Goal: Browse casually

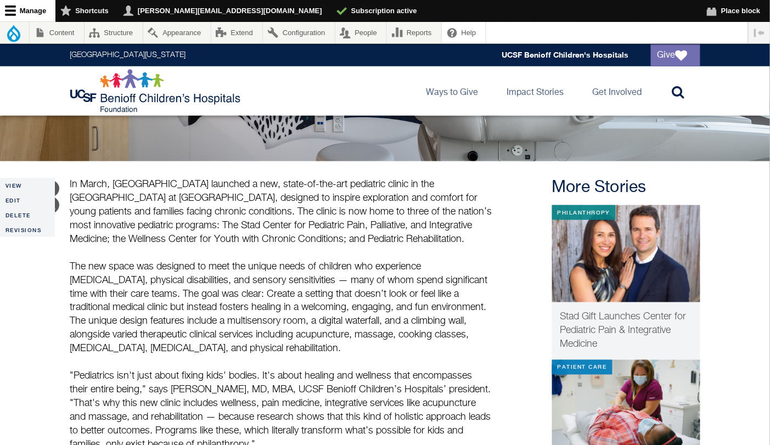
scroll to position [317, 0]
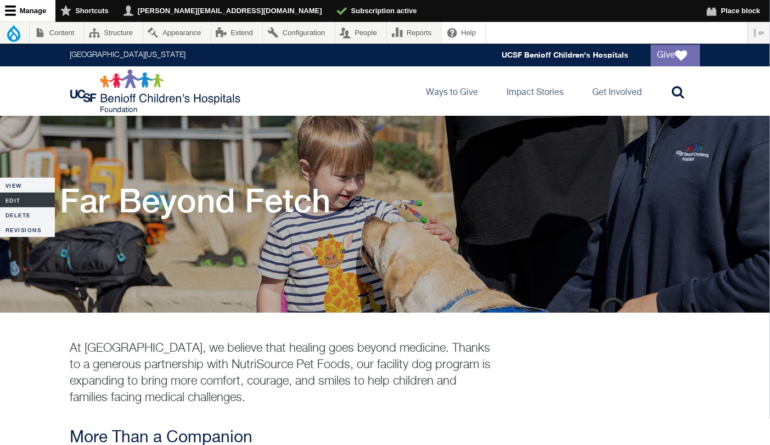
click at [10, 198] on link "Edit" at bounding box center [27, 200] width 55 height 15
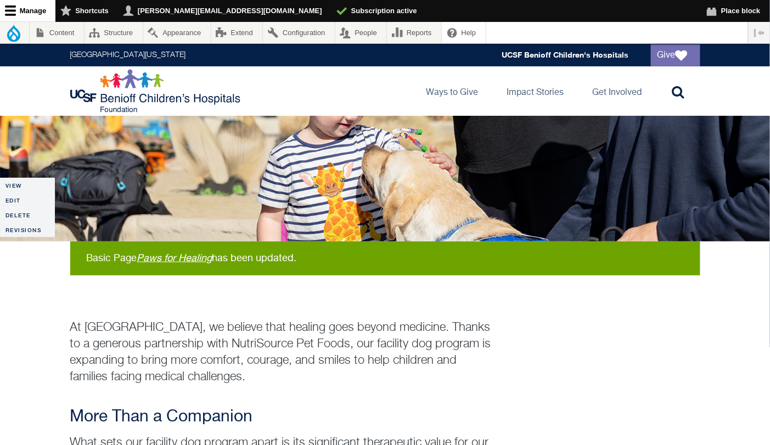
scroll to position [78, 0]
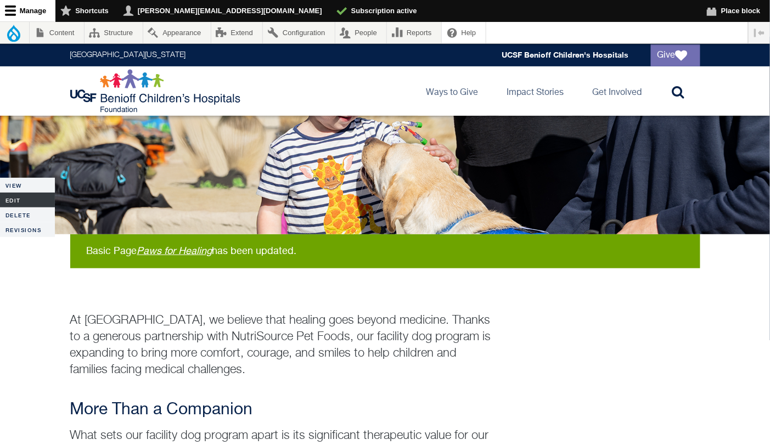
click at [31, 199] on link "Edit" at bounding box center [27, 200] width 55 height 15
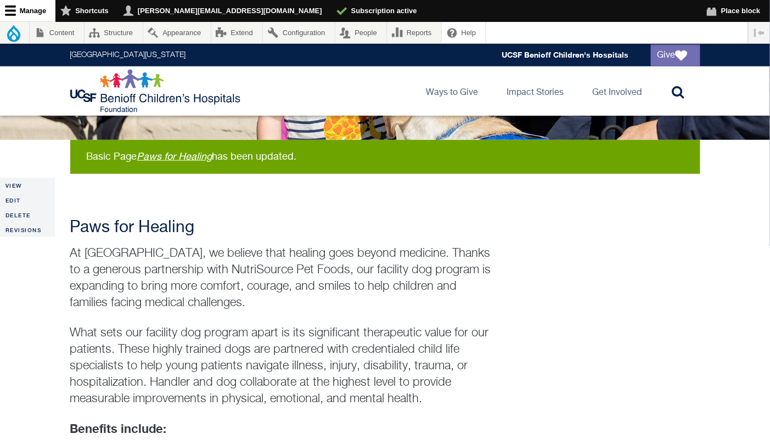
scroll to position [194, 0]
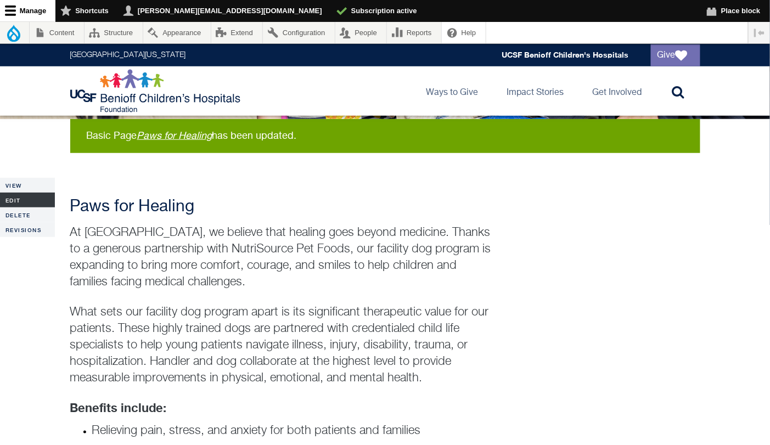
click at [24, 199] on link "Edit" at bounding box center [27, 200] width 55 height 15
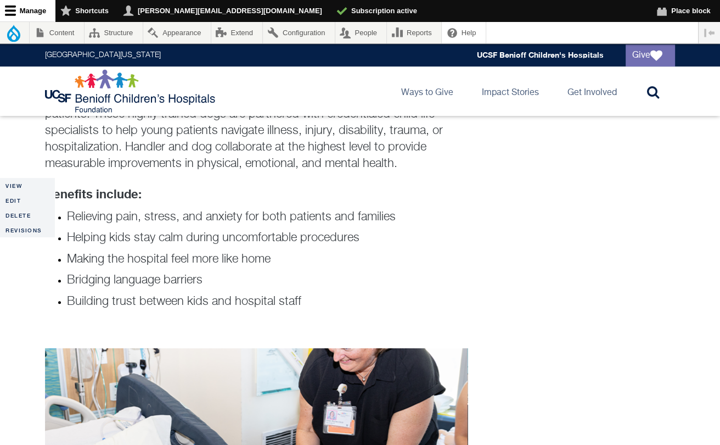
scroll to position [506, 0]
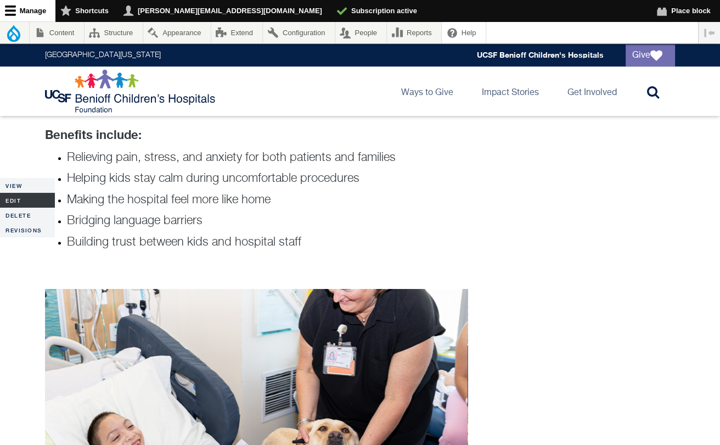
click at [15, 201] on link "Edit" at bounding box center [27, 200] width 55 height 15
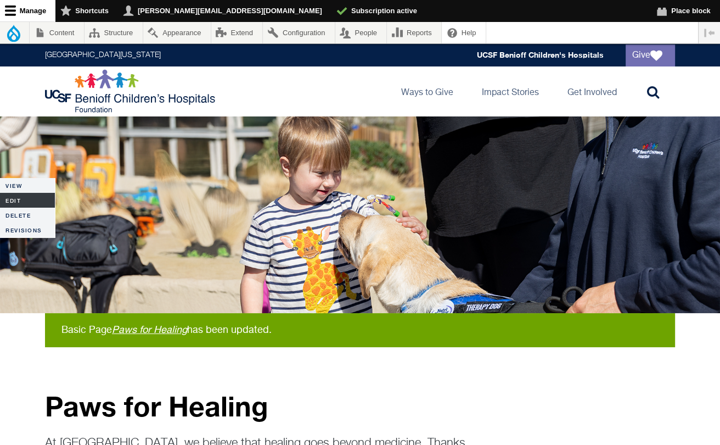
click at [8, 201] on link "Edit" at bounding box center [27, 200] width 55 height 15
click at [14, 204] on link "Edit" at bounding box center [27, 200] width 55 height 15
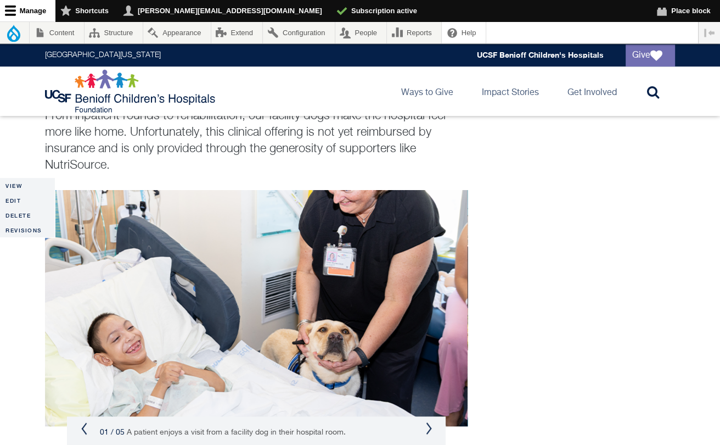
scroll to position [695, 0]
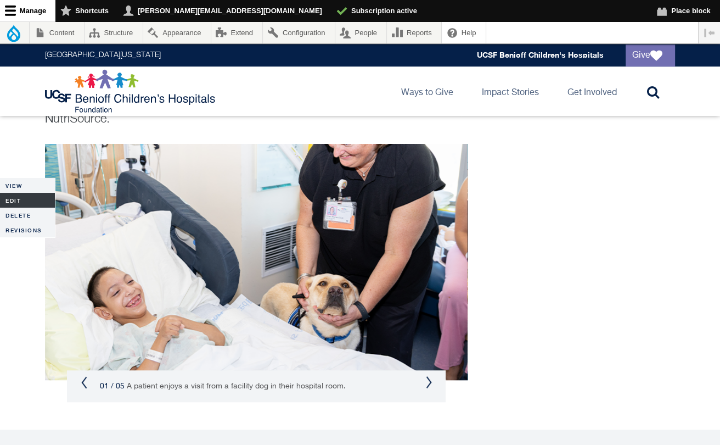
click at [32, 199] on link "Edit" at bounding box center [27, 200] width 55 height 15
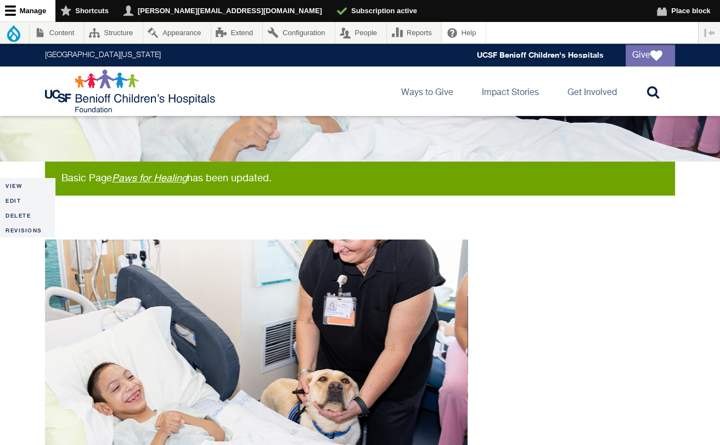
scroll to position [299, 0]
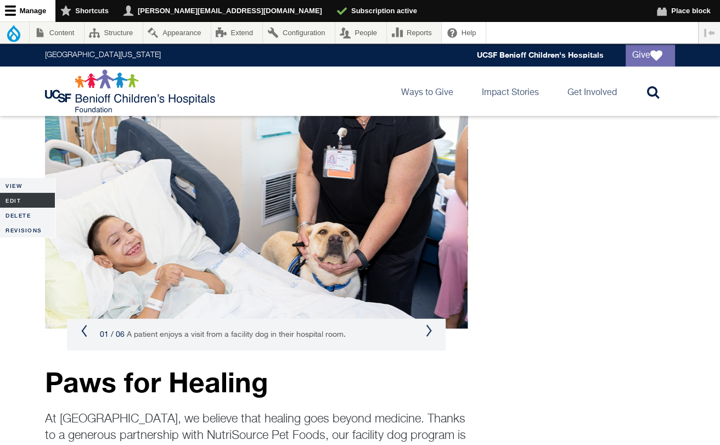
click at [19, 197] on link "Edit" at bounding box center [27, 200] width 55 height 15
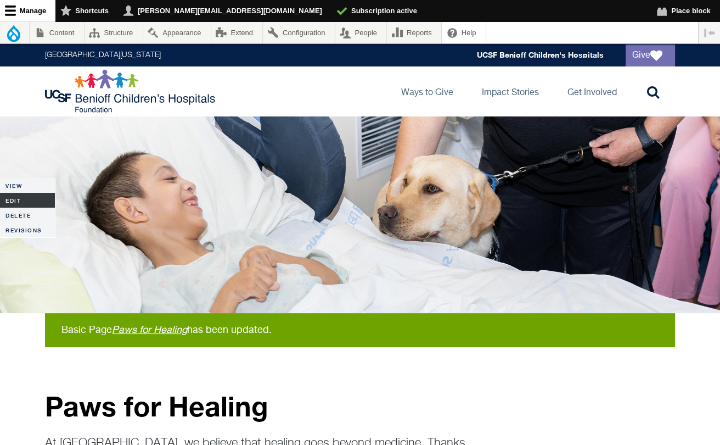
click at [16, 201] on link "Edit" at bounding box center [27, 200] width 55 height 15
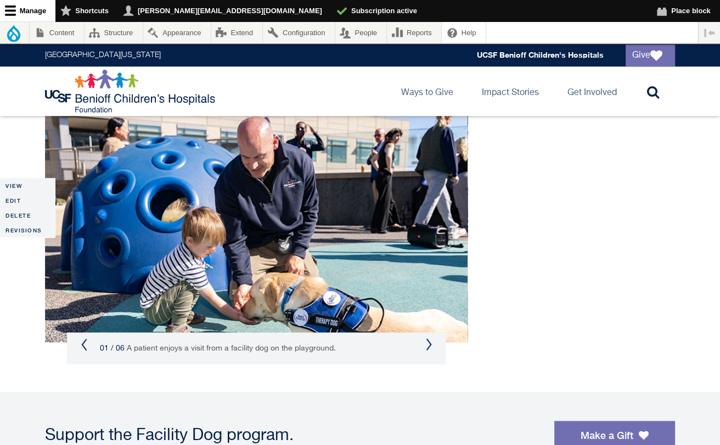
scroll to position [731, 0]
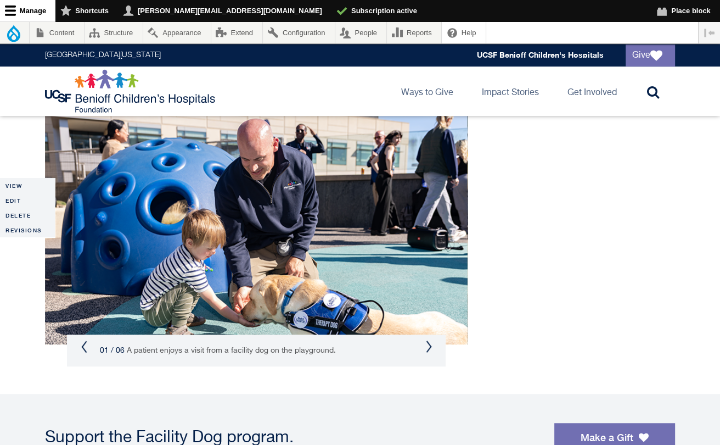
click at [429, 346] on button "Next" at bounding box center [428, 346] width 7 height 13
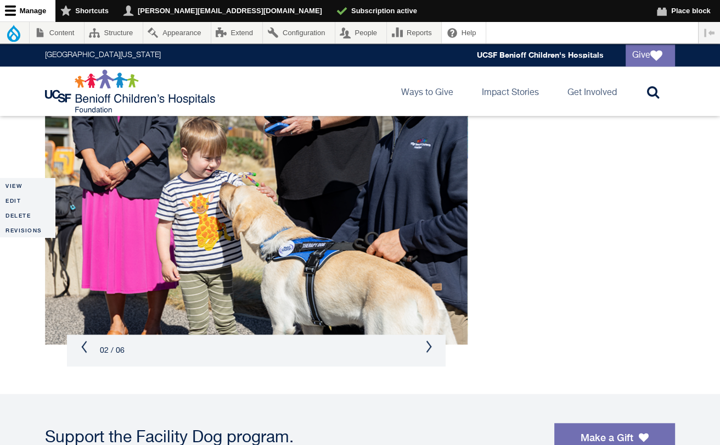
click at [429, 346] on button "Next" at bounding box center [428, 346] width 7 height 13
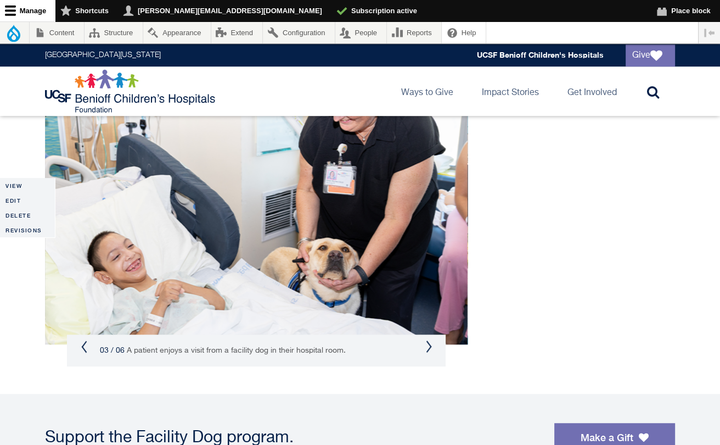
click at [429, 346] on button "Next" at bounding box center [428, 346] width 7 height 13
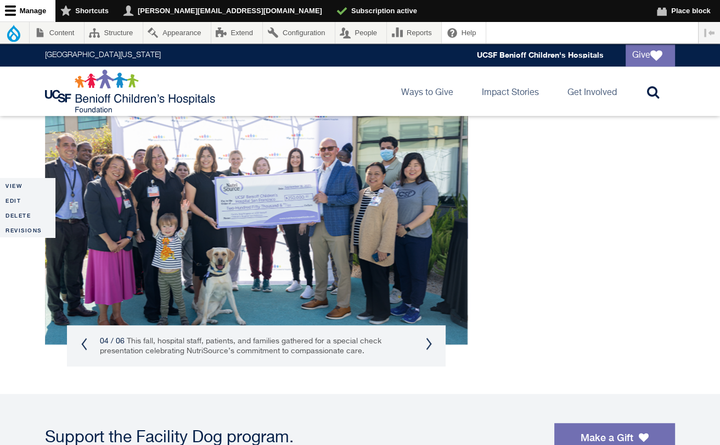
click at [429, 346] on button "Next" at bounding box center [428, 343] width 7 height 13
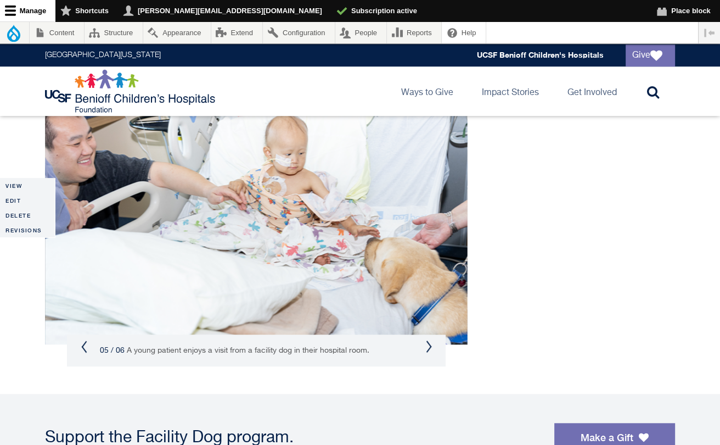
click at [429, 346] on button "Next" at bounding box center [428, 346] width 7 height 13
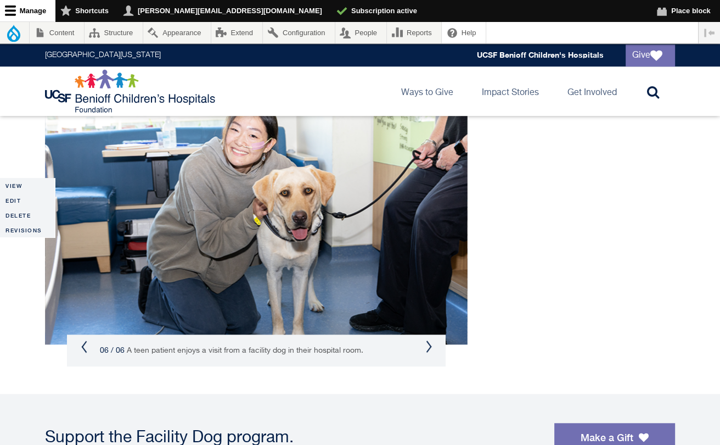
click at [429, 346] on button "Next" at bounding box center [428, 346] width 7 height 13
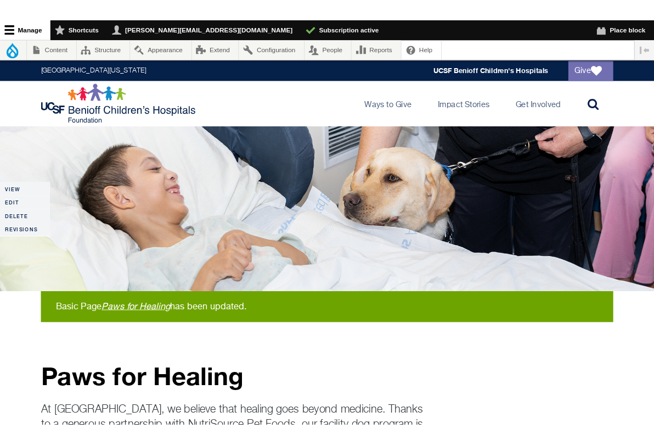
scroll to position [0, 0]
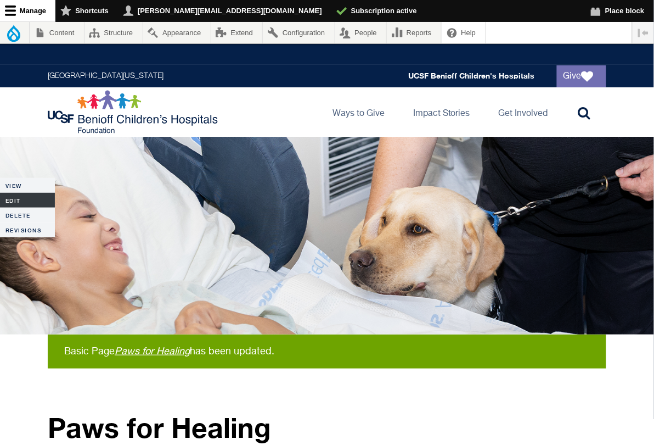
click at [27, 199] on link "Edit" at bounding box center [27, 200] width 55 height 15
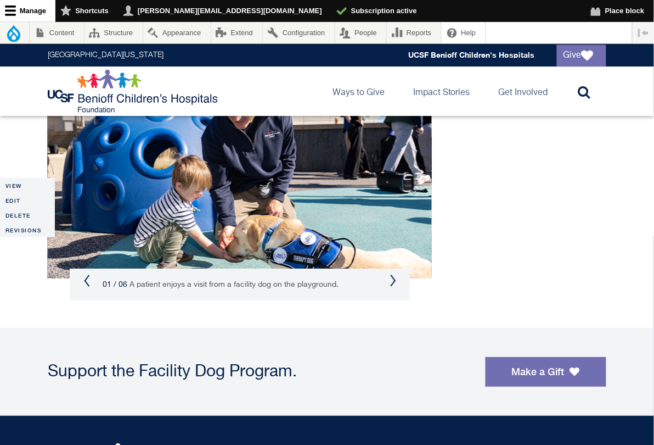
scroll to position [742, 0]
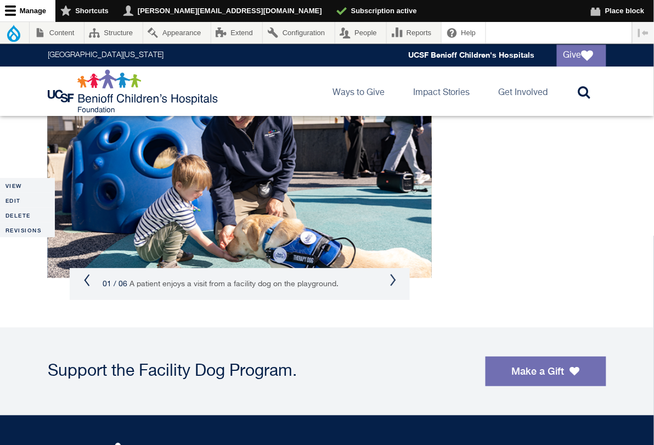
click at [393, 287] on button "Next" at bounding box center [393, 279] width 7 height 13
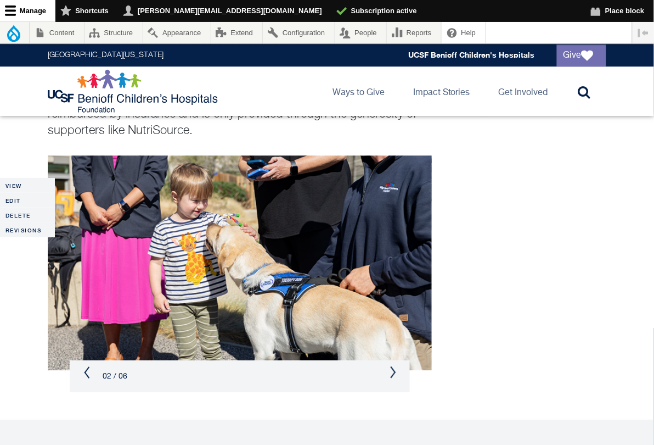
scroll to position [628, 0]
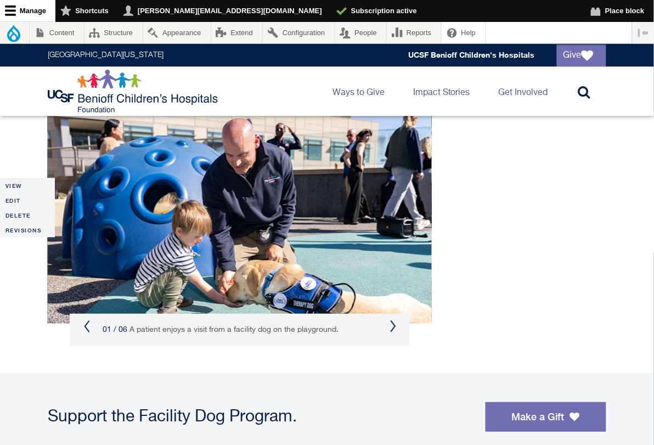
scroll to position [918, 0]
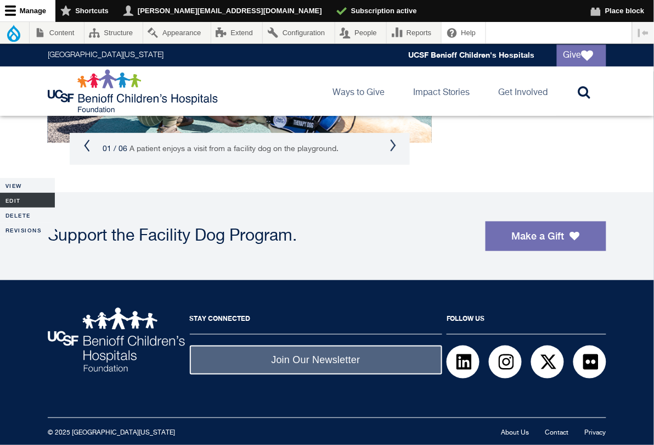
click at [16, 199] on link "Edit" at bounding box center [27, 200] width 55 height 15
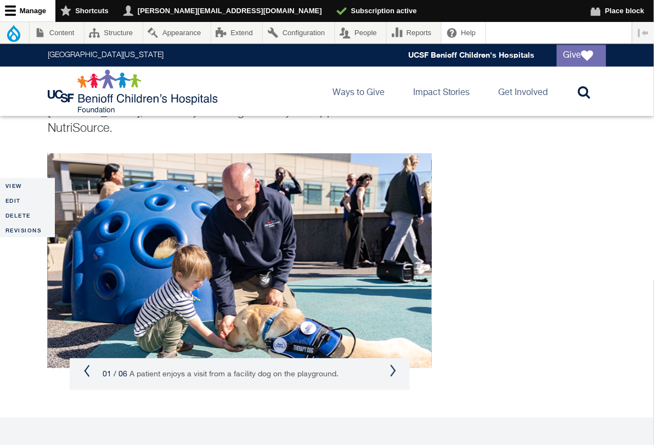
scroll to position [730, 0]
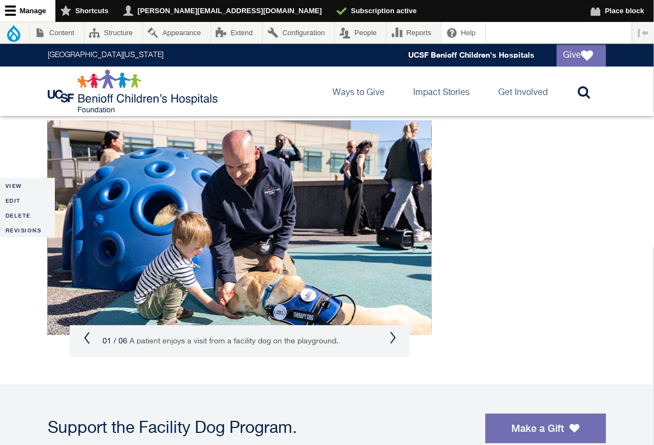
click at [389, 340] on div "01 / 06 A patient enjoys a visit from a facility dog on the playground." at bounding box center [240, 341] width 340 height 32
click at [390, 335] on button "Next" at bounding box center [393, 337] width 7 height 13
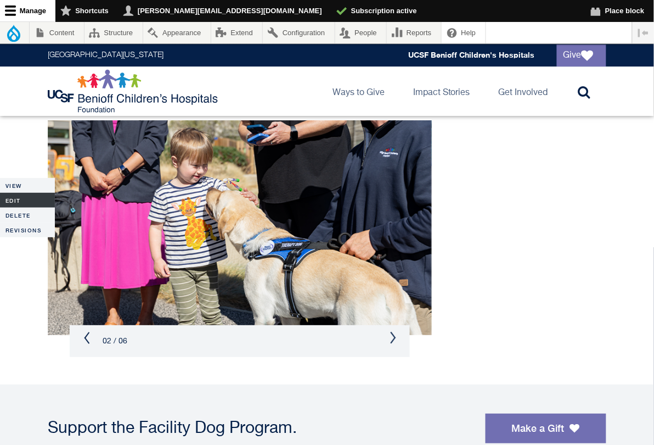
click at [26, 200] on link "Edit" at bounding box center [27, 200] width 55 height 15
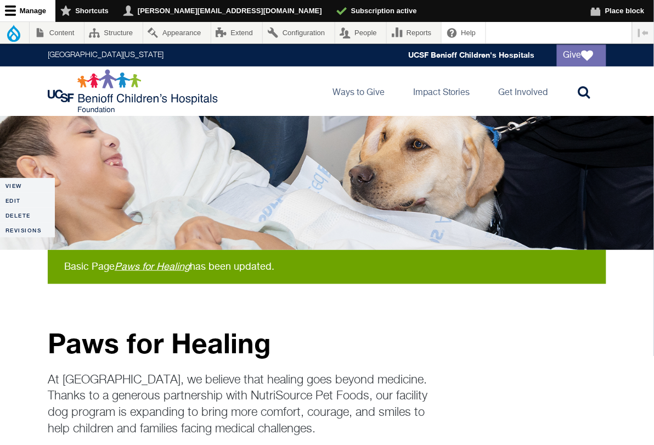
scroll to position [92, 0]
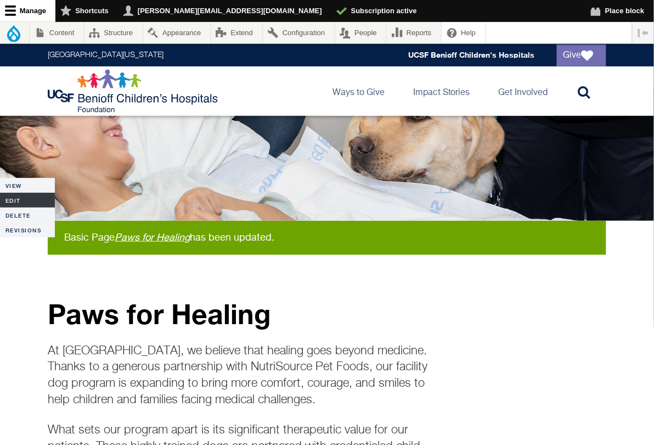
click at [23, 199] on link "Edit" at bounding box center [27, 200] width 55 height 15
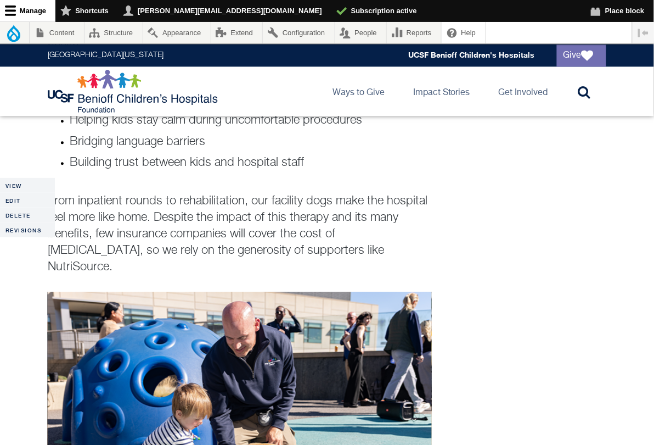
scroll to position [620, 0]
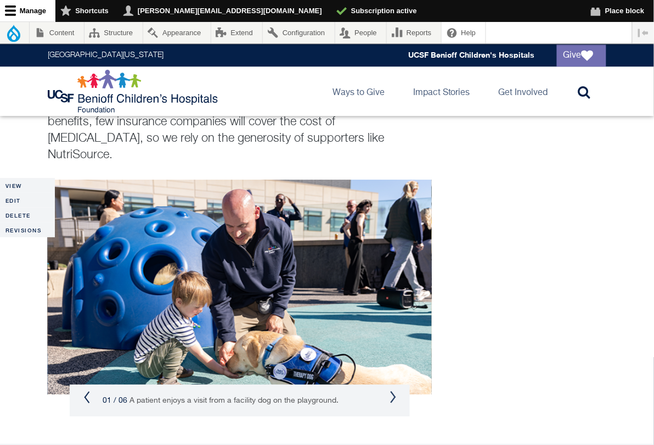
click at [392, 398] on button "Next" at bounding box center [393, 396] width 7 height 13
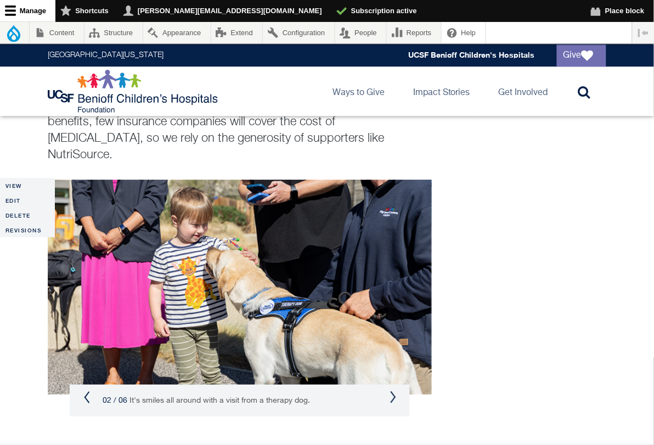
click at [392, 398] on button "Next" at bounding box center [393, 396] width 7 height 13
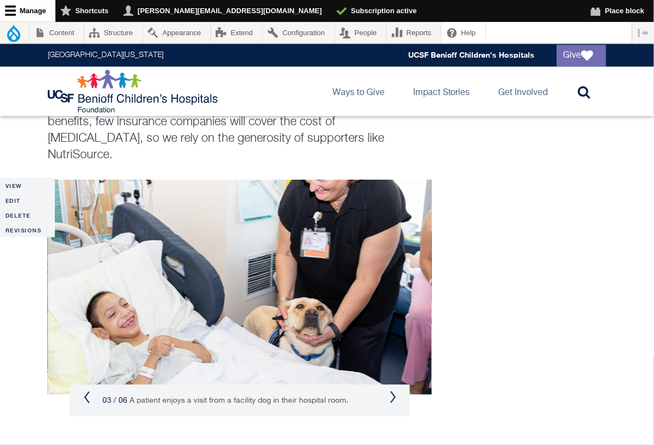
click at [392, 398] on button "Next" at bounding box center [393, 396] width 7 height 13
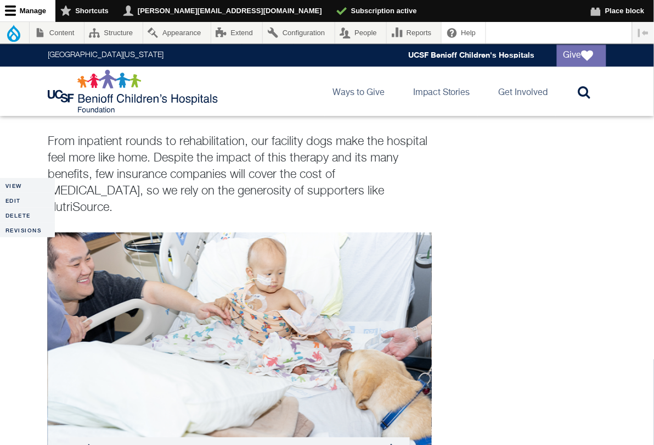
scroll to position [679, 0]
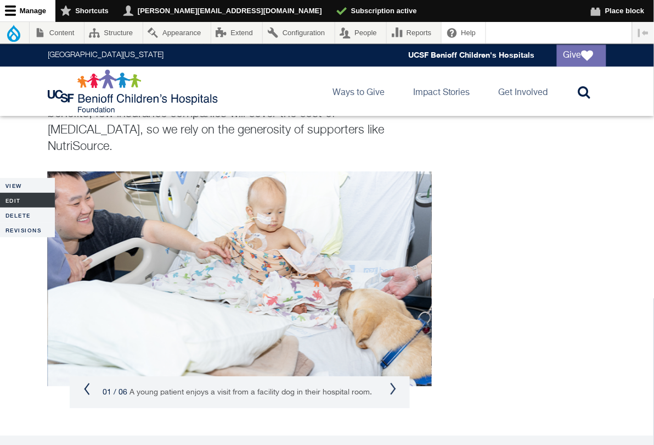
click at [14, 203] on link "Edit" at bounding box center [27, 200] width 55 height 15
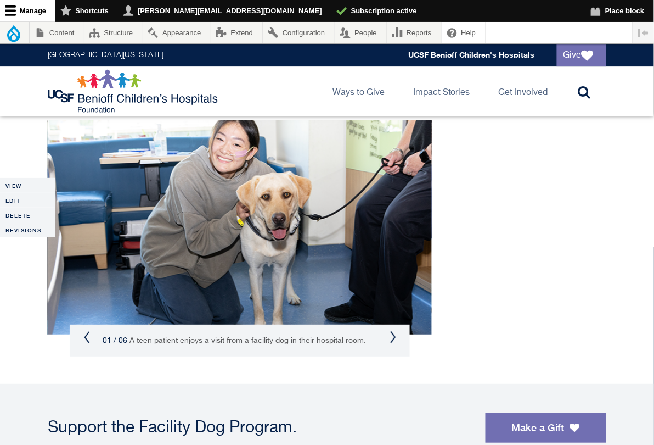
scroll to position [740, 0]
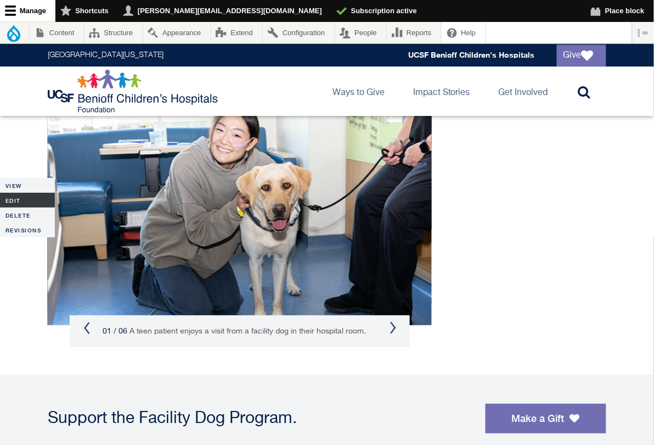
click at [18, 203] on link "Edit" at bounding box center [27, 200] width 55 height 15
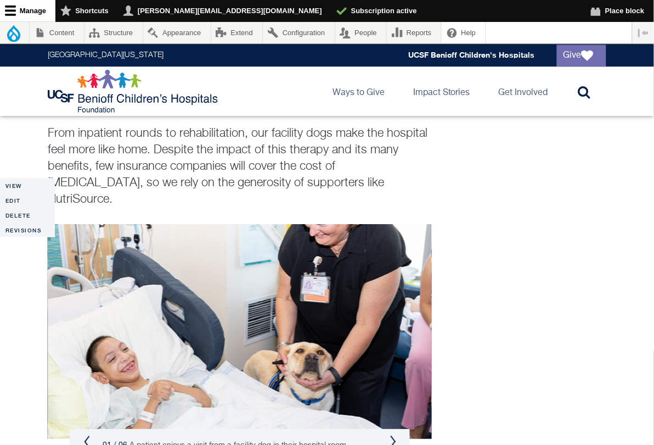
scroll to position [632, 0]
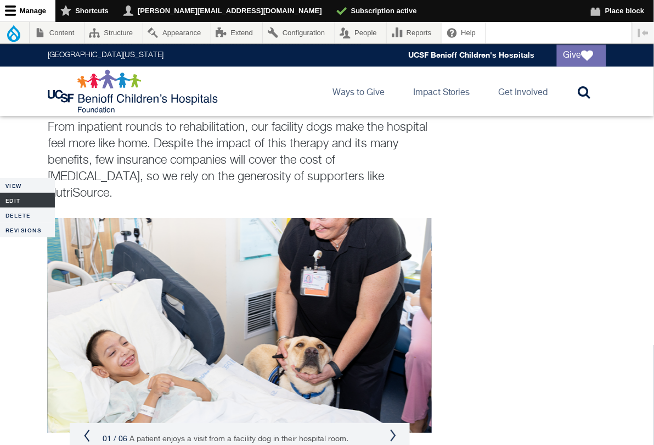
click at [15, 198] on link "Edit" at bounding box center [27, 200] width 55 height 15
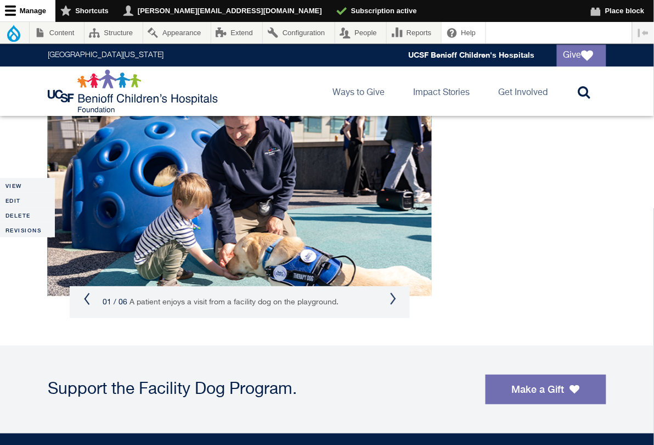
scroll to position [815, 0]
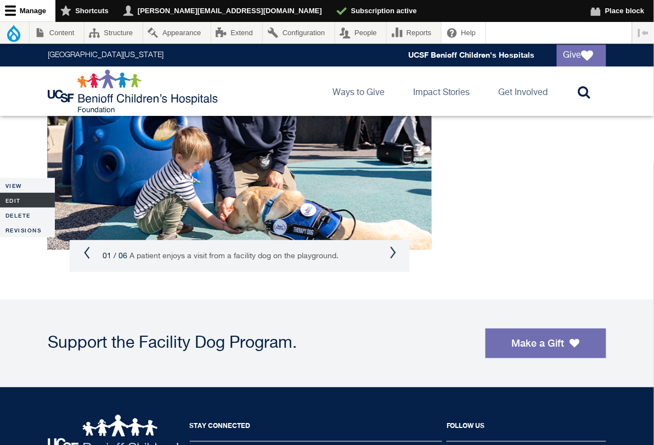
click at [17, 200] on link "Edit" at bounding box center [27, 200] width 55 height 15
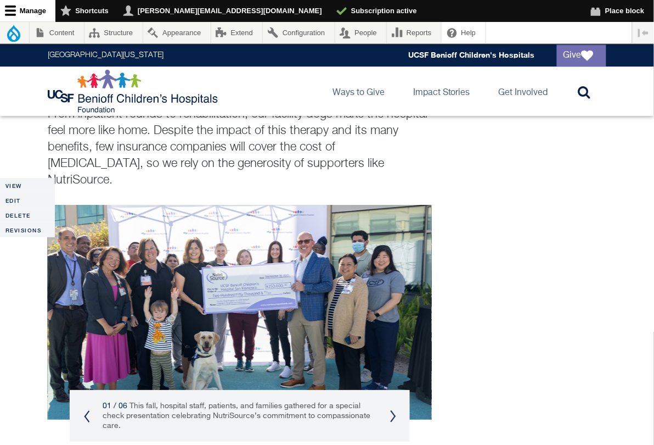
scroll to position [645, 0]
click at [391, 418] on button "Next" at bounding box center [393, 416] width 7 height 13
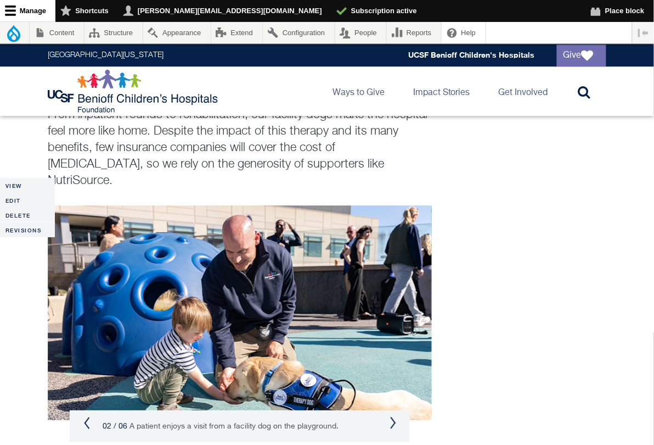
click at [391, 418] on button "Next" at bounding box center [393, 422] width 7 height 13
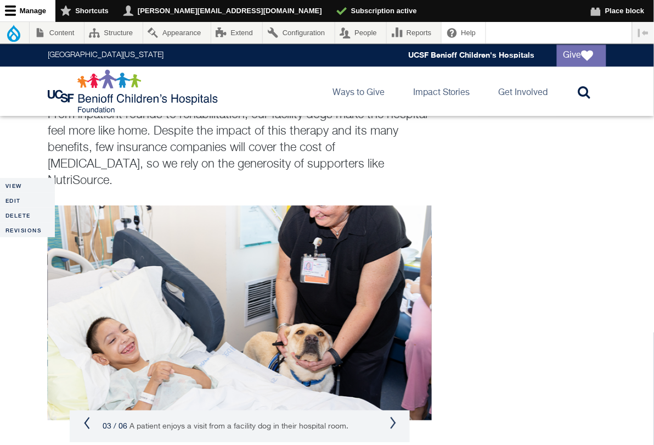
click at [391, 418] on button "Next" at bounding box center [393, 422] width 7 height 13
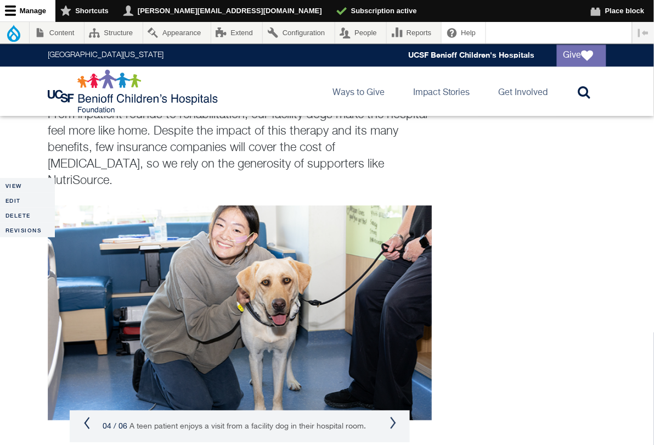
click at [391, 418] on button "Next" at bounding box center [393, 422] width 7 height 13
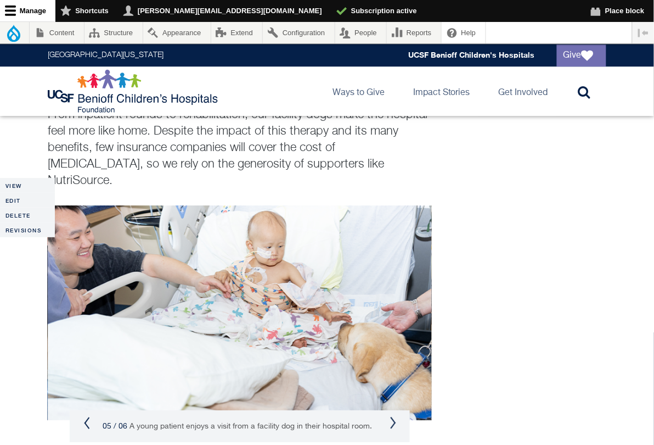
click at [391, 418] on button "Next" at bounding box center [393, 422] width 7 height 13
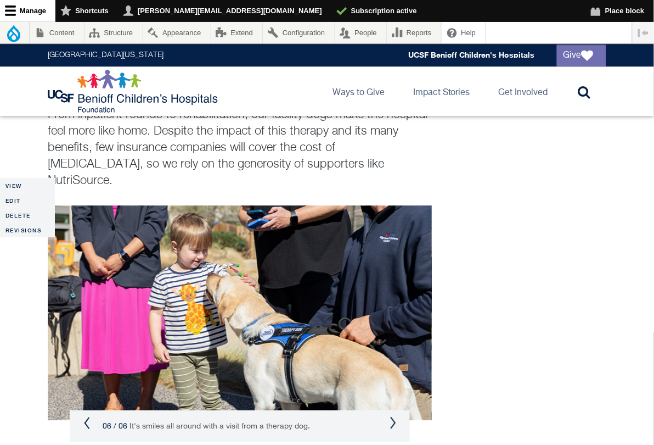
click at [94, 420] on div "06 / 06 It's smiles all around with a visit from a therapy dog." at bounding box center [240, 426] width 340 height 32
click at [88, 420] on button "Previous" at bounding box center [86, 422] width 7 height 13
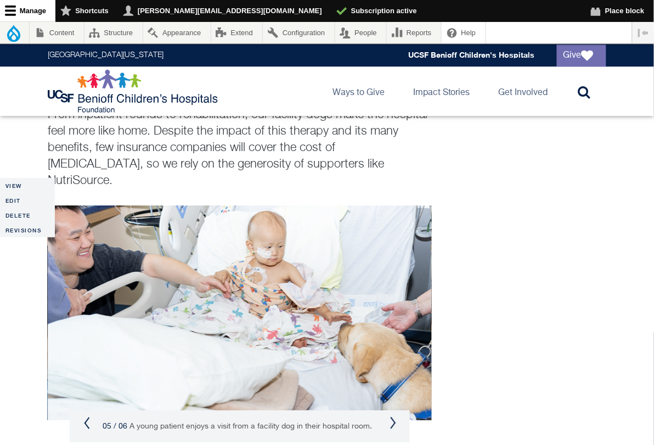
click at [88, 420] on button "Previous" at bounding box center [86, 422] width 7 height 13
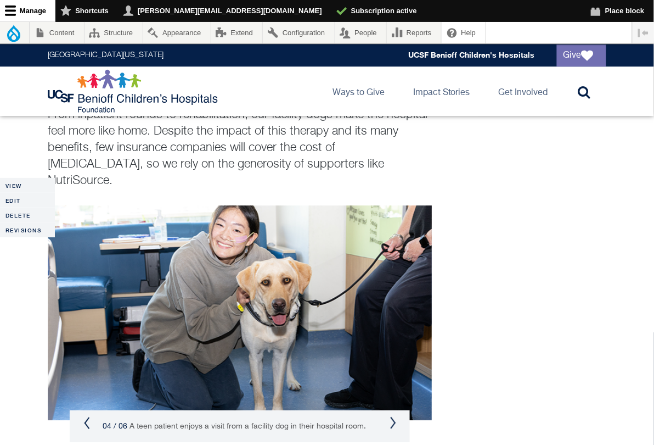
click at [88, 420] on button "Previous" at bounding box center [86, 422] width 7 height 13
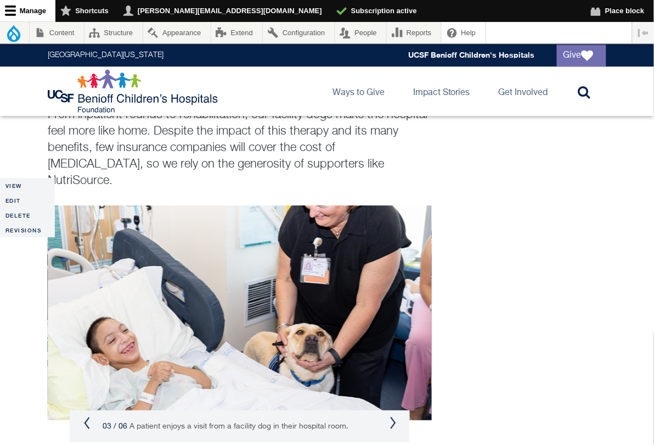
click at [87, 420] on button "Previous" at bounding box center [86, 422] width 7 height 13
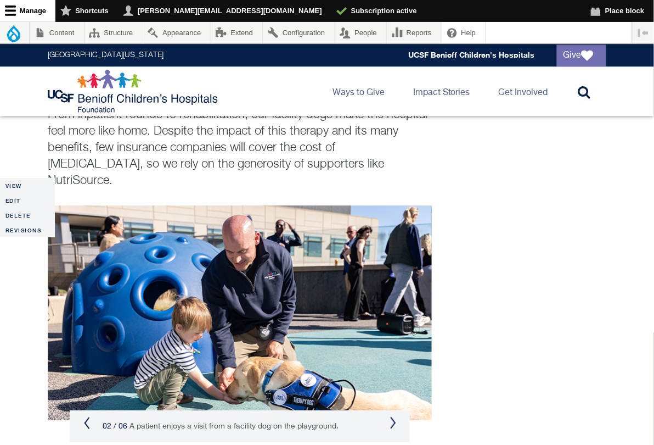
click at [87, 420] on button "Previous" at bounding box center [86, 422] width 7 height 13
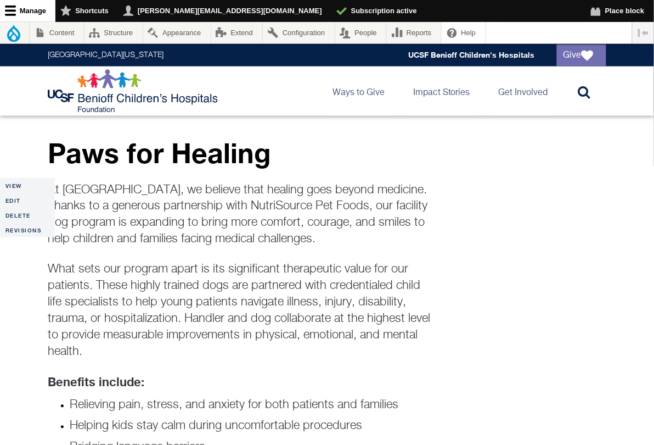
scroll to position [266, 0]
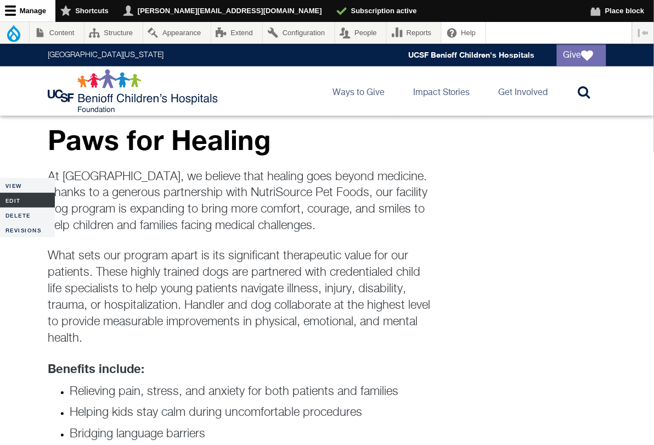
click at [9, 201] on link "Edit" at bounding box center [27, 200] width 55 height 15
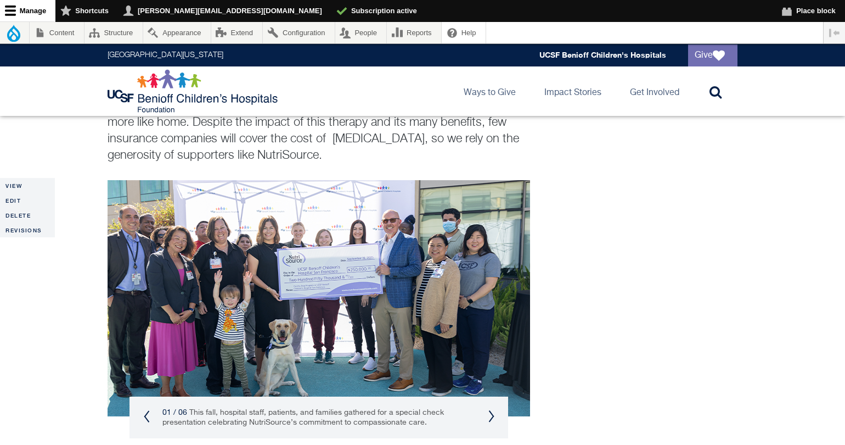
scroll to position [656, 0]
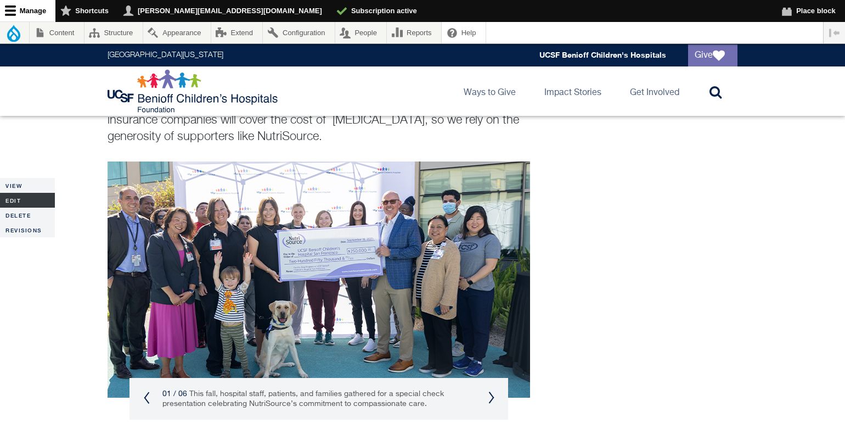
click at [10, 199] on link "Edit" at bounding box center [27, 200] width 55 height 15
